Goal: Task Accomplishment & Management: Complete application form

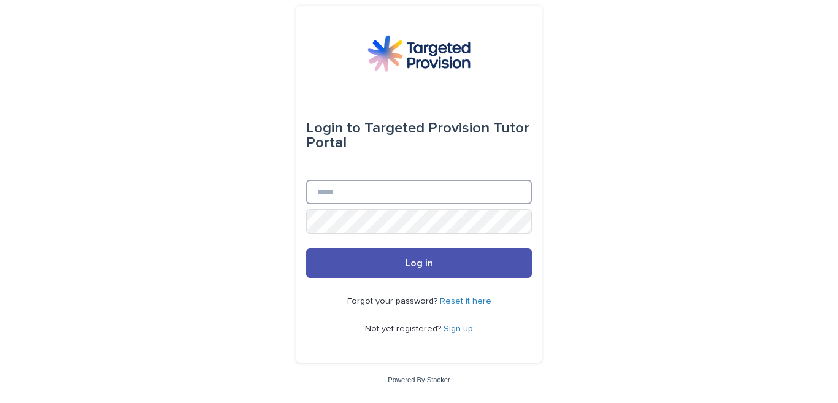
click at [386, 195] on input "Email" at bounding box center [419, 192] width 226 height 25
type input "**********"
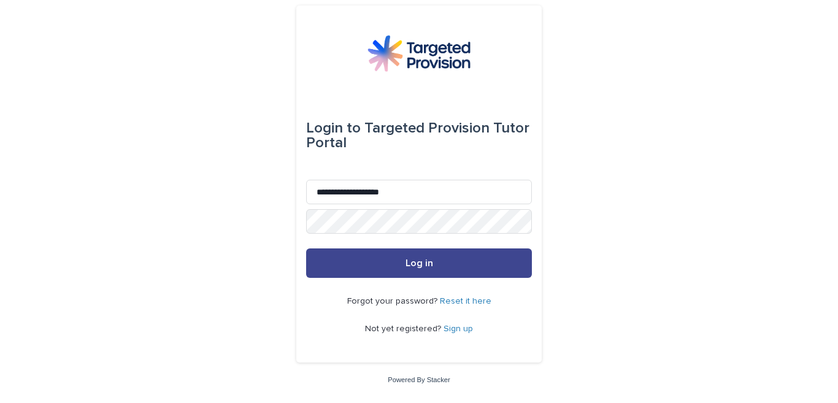
click at [377, 258] on button "Log in" at bounding box center [419, 262] width 226 height 29
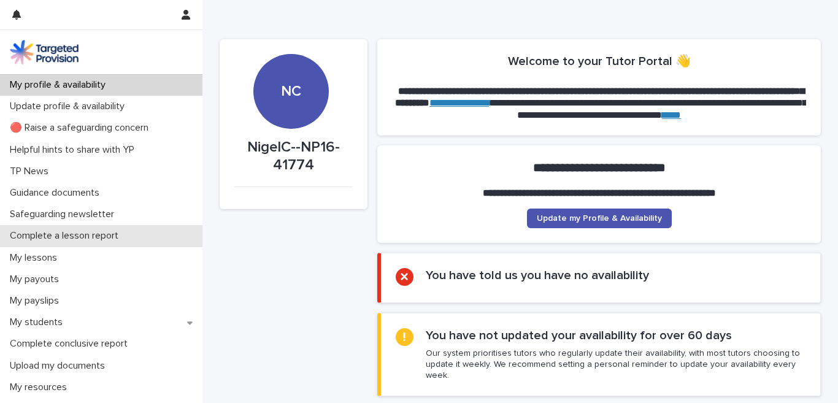
click at [47, 238] on p "Complete a lesson report" at bounding box center [66, 236] width 123 height 12
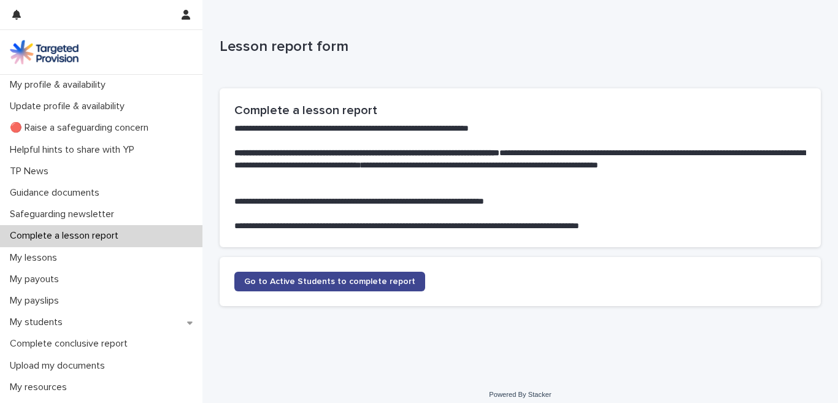
click at [308, 282] on span "Go to Active Students to complete report" at bounding box center [329, 281] width 171 height 9
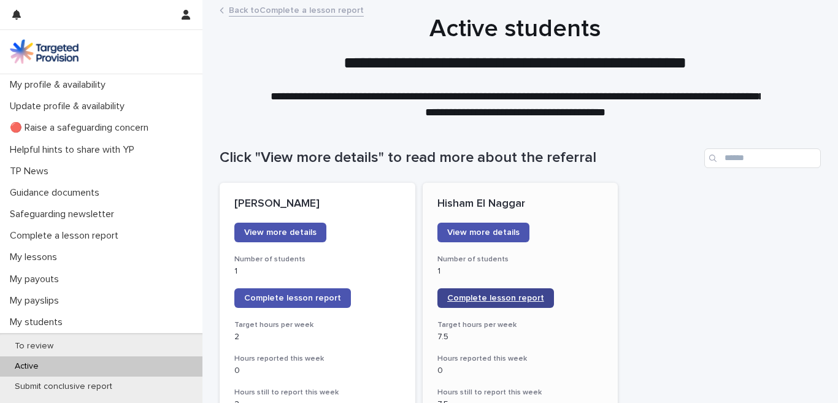
click at [505, 299] on span "Complete lesson report" at bounding box center [495, 298] width 97 height 9
